Goal: Navigation & Orientation: Find specific page/section

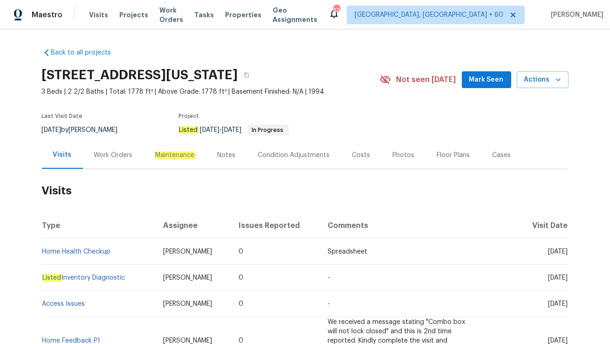
click at [120, 155] on div "Work Orders" at bounding box center [113, 155] width 39 height 9
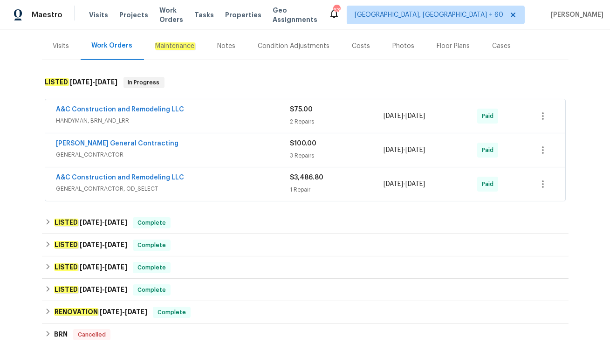
scroll to position [110, 0]
drag, startPoint x: 52, startPoint y: 108, endPoint x: 202, endPoint y: 108, distance: 150.1
click at [202, 108] on div "A&C Construction and Remodeling LLC HANDYMAN, BRN_AND_LRR $75.00 2 Repairs 7/18…" at bounding box center [305, 116] width 520 height 34
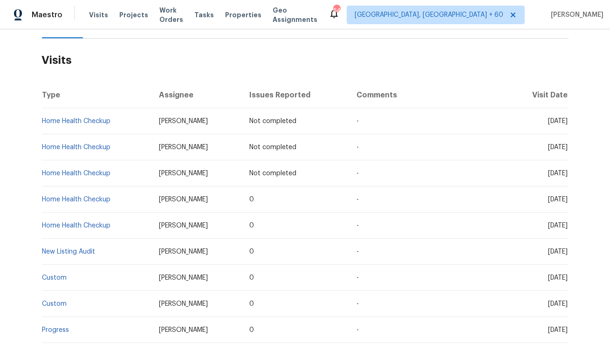
scroll to position [131, 0]
click at [60, 200] on link "Home Health Checkup" at bounding box center [76, 199] width 69 height 7
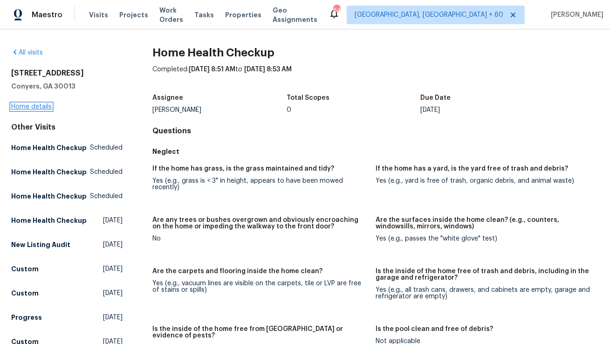
click at [46, 107] on link "Home details" at bounding box center [31, 106] width 41 height 7
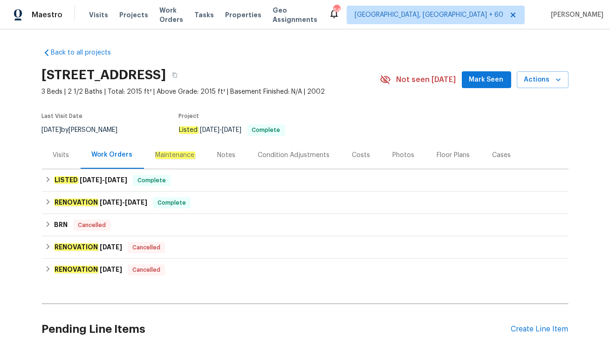
click at [60, 154] on div "Visits" at bounding box center [61, 155] width 16 height 9
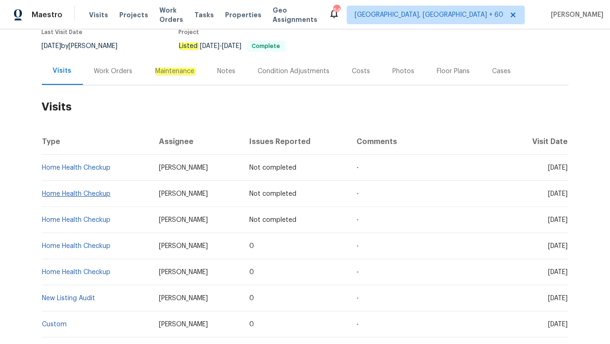
scroll to position [85, 0]
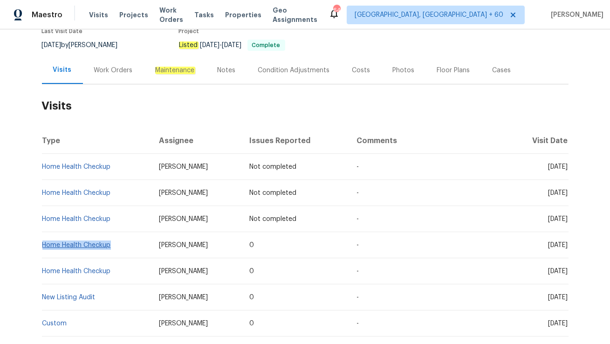
drag, startPoint x: 114, startPoint y: 246, endPoint x: 42, endPoint y: 245, distance: 72.3
click at [42, 245] on td "Home Health Checkup" at bounding box center [97, 245] width 110 height 26
copy link "Home Health Checkup"
click at [104, 71] on div "Work Orders" at bounding box center [113, 70] width 39 height 9
